Goal: Task Accomplishment & Management: Use online tool/utility

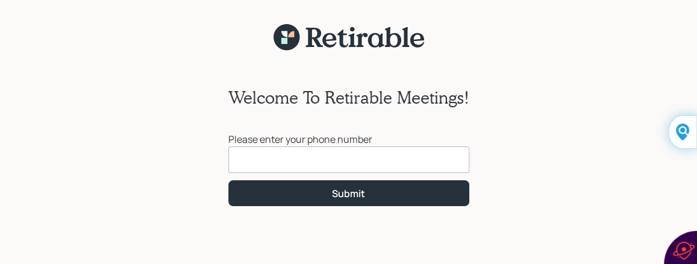
click at [247, 153] on input at bounding box center [348, 159] width 241 height 27
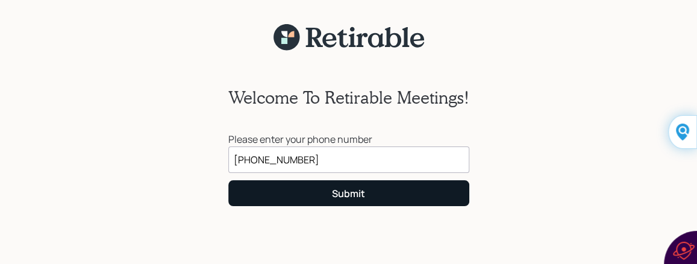
type input "[PHONE_NUMBER]"
click at [339, 196] on div "Submit" at bounding box center [348, 193] width 33 height 13
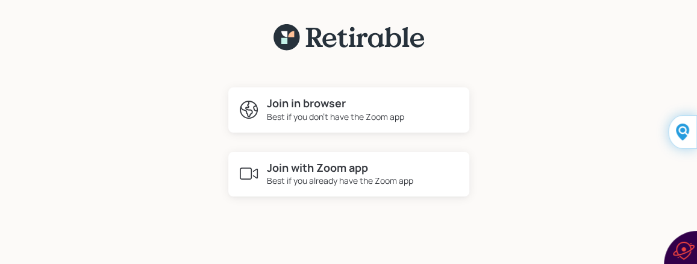
click at [327, 168] on h4 "Join with Zoom app" at bounding box center [340, 168] width 146 height 13
